Goal: Task Accomplishment & Management: Use online tool/utility

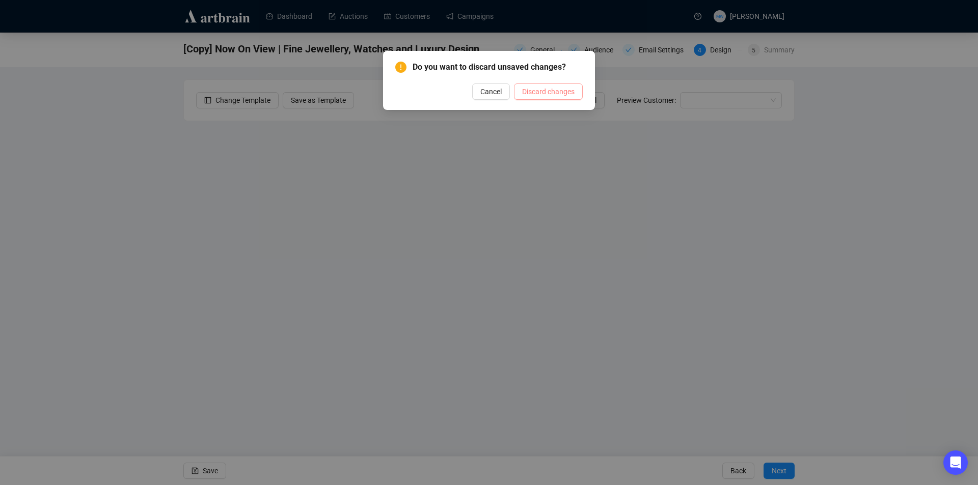
click at [539, 90] on span "Discard changes" at bounding box center [548, 91] width 52 height 11
click at [481, 99] on button "Cancel" at bounding box center [491, 92] width 38 height 16
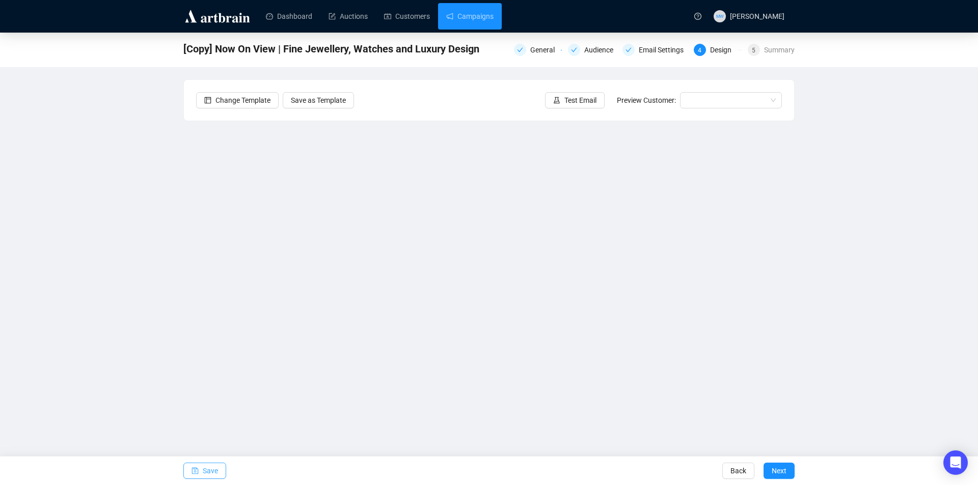
click at [193, 465] on span "button" at bounding box center [194, 471] width 7 height 29
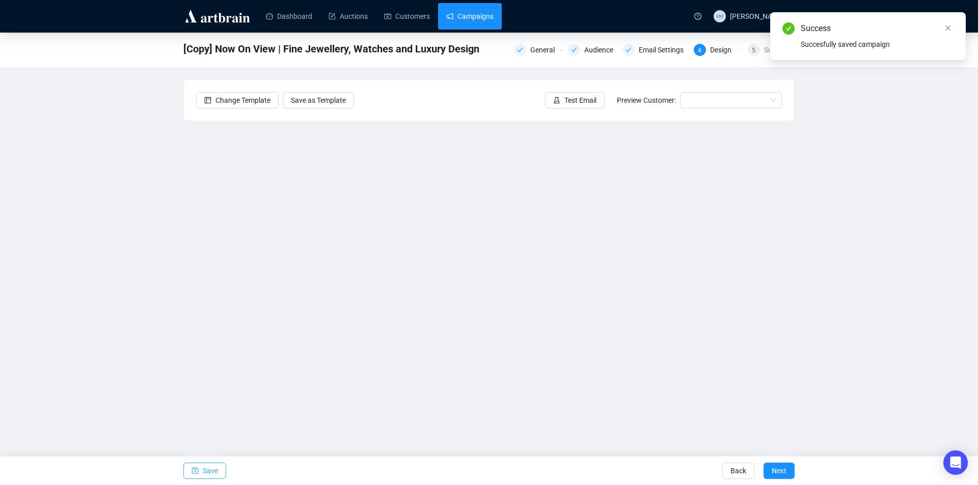
click at [461, 9] on link "Campaigns" at bounding box center [469, 16] width 47 height 26
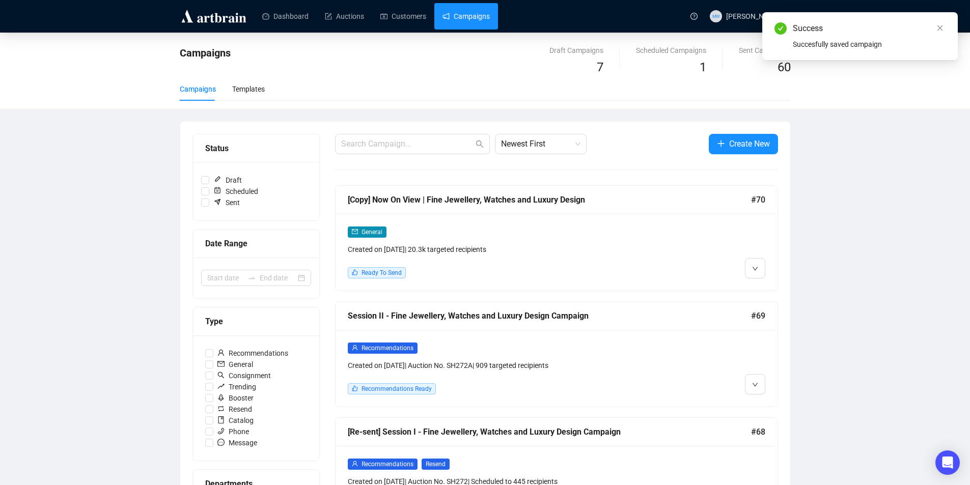
click at [681, 328] on div "Session II - Fine Jewellery, Watches and Luxury Design Campaign #69" at bounding box center [557, 316] width 442 height 29
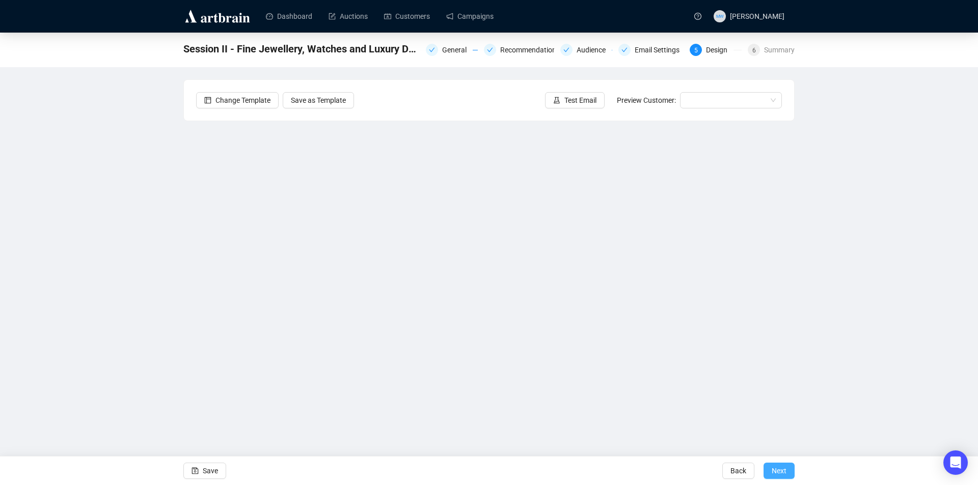
click at [786, 468] on span "Next" at bounding box center [778, 471] width 15 height 29
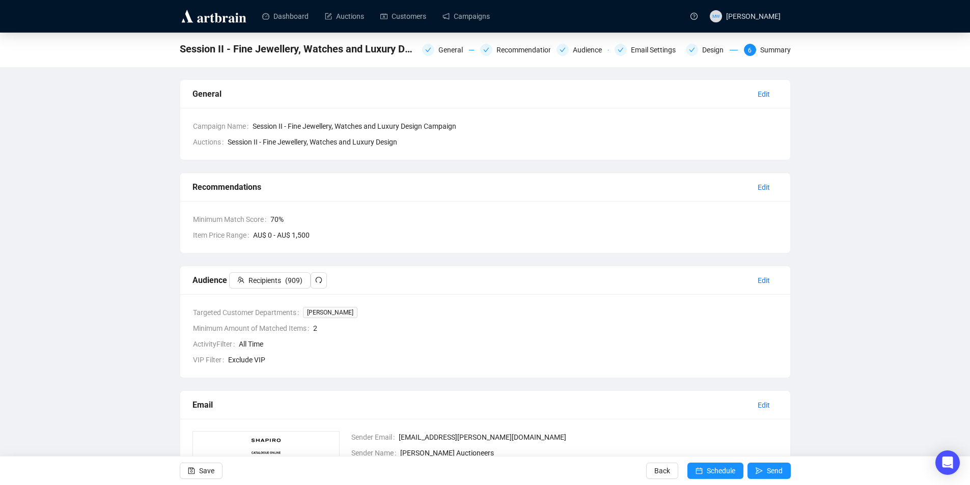
scroll to position [102, 0]
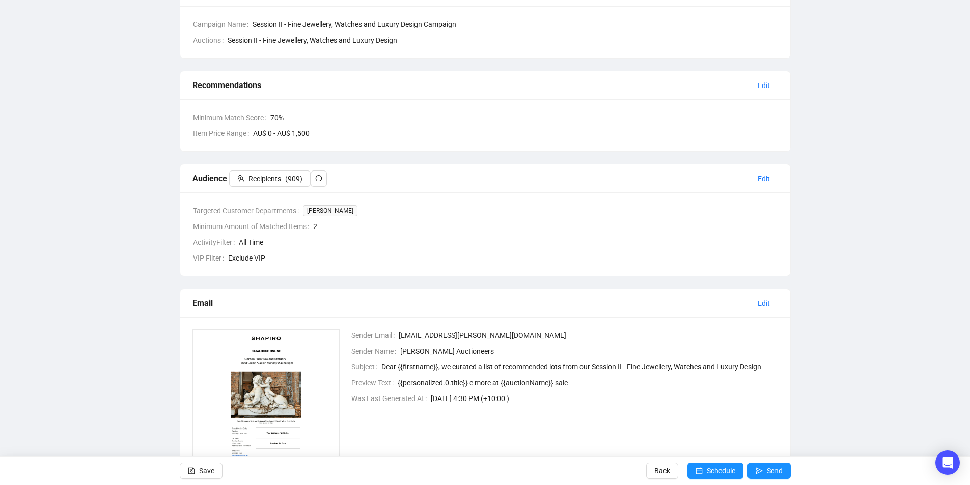
click at [861, 334] on div "Session II - Fine Jewellery, Watches and Luxury Design Campaign General Recomme…" at bounding box center [485, 239] width 970 height 616
click at [773, 468] on span "Send" at bounding box center [775, 471] width 16 height 29
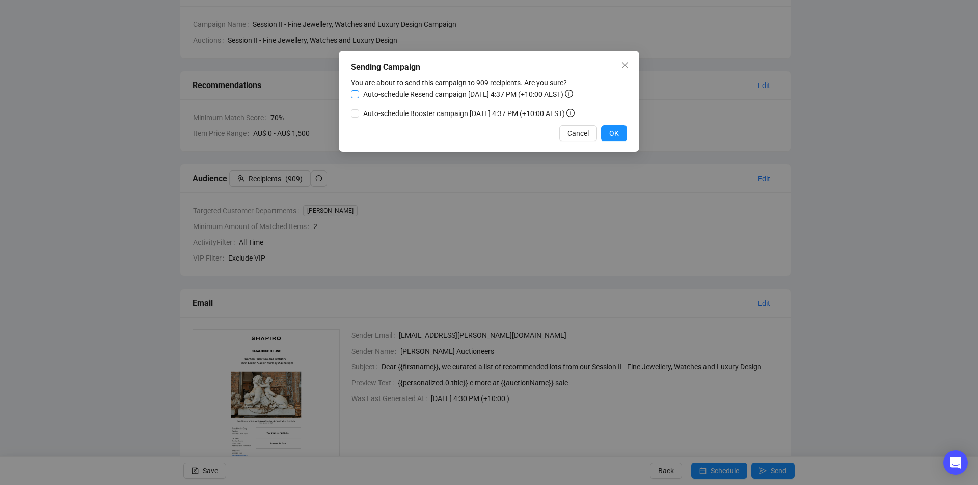
click at [356, 95] on input "Auto-schedule Resend campaign [DATE] 4:37 PM (+10:00 AEST)" at bounding box center [355, 94] width 8 height 8
checkbox input "true"
click at [618, 131] on span "OK" at bounding box center [614, 133] width 10 height 11
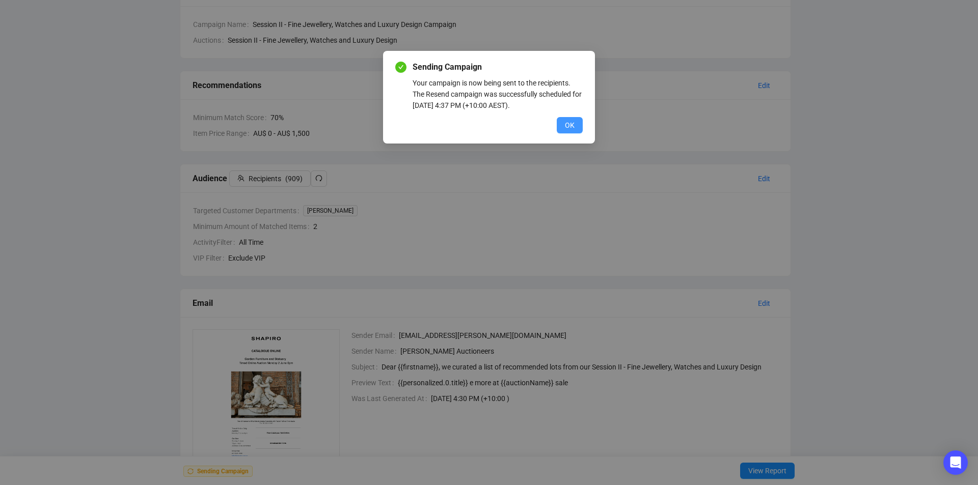
click at [567, 124] on span "OK" at bounding box center [570, 125] width 10 height 11
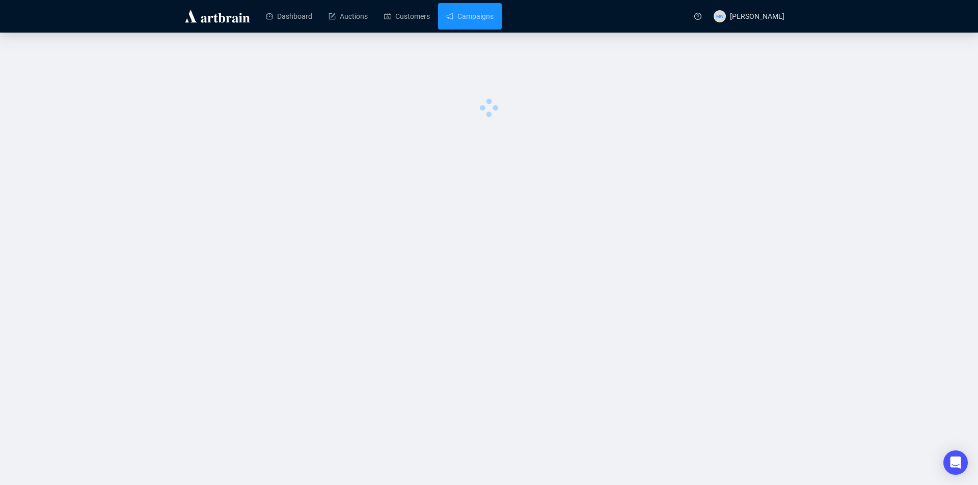
click at [470, 22] on link "Campaigns" at bounding box center [469, 16] width 47 height 26
